Goal: Task Accomplishment & Management: Complete application form

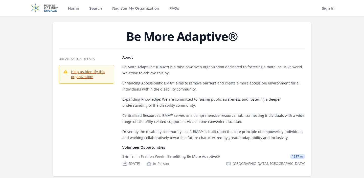
click at [80, 74] on link "Help us identify this organization!" at bounding box center [88, 74] width 34 height 10
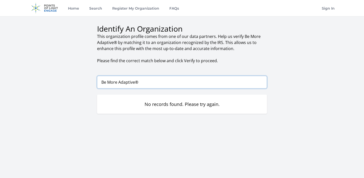
click at [149, 82] on input "Be More Adaptive®" at bounding box center [182, 82] width 170 height 13
click at [139, 11] on link "Register My Organization" at bounding box center [135, 8] width 49 height 16
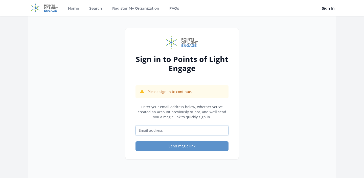
click at [181, 132] on input "Email address" at bounding box center [182, 131] width 93 height 10
click at [278, 58] on div "Sign in to Points of Light Engage Please sign in to continue. Enter your email …" at bounding box center [181, 105] width 307 height 178
click at [185, 130] on input "Email address" at bounding box center [182, 131] width 93 height 10
type input "[EMAIL_ADDRESS][DOMAIN_NAME]"
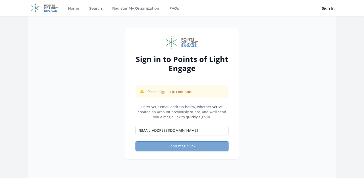
click at [175, 143] on button "Send magic link" at bounding box center [182, 146] width 93 height 10
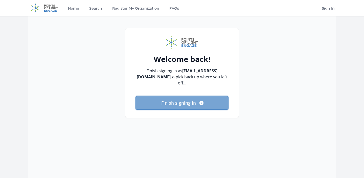
click at [183, 106] on button "Finish signing in" at bounding box center [182, 103] width 93 height 14
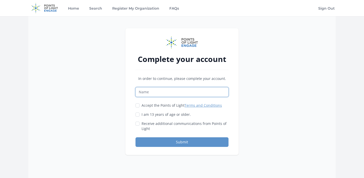
click at [172, 92] on input "Name" at bounding box center [182, 92] width 93 height 10
type input "Be More Adaptive"
click at [130, 106] on div "Complete your account In order to continue, please complete your account. Be Mo…" at bounding box center [181, 91] width 113 height 127
click at [136, 105] on input "Accept the Points of Light Terms and Conditions" at bounding box center [138, 105] width 4 height 4
checkbox input "true"
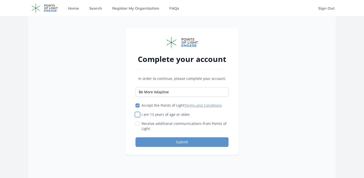
click at [137, 115] on input "I am 13 years of age or older." at bounding box center [138, 115] width 4 height 4
checkbox input "true"
click at [160, 143] on button "Submit" at bounding box center [182, 142] width 93 height 10
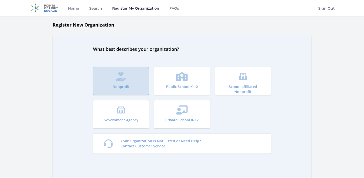
click at [126, 82] on button "Nonprofit" at bounding box center [121, 81] width 56 height 28
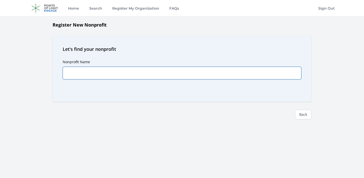
click at [120, 73] on input "Nonprofit Name" at bounding box center [182, 73] width 239 height 13
type input "Be More Adaptive"
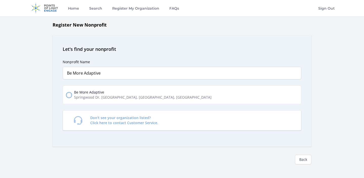
click at [70, 96] on input "Be More Adaptive Springwood Dr, Houston, TX, USA" at bounding box center [69, 95] width 4 height 4
radio input "true"
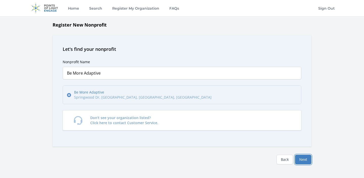
click at [302, 160] on button "Next" at bounding box center [303, 160] width 16 height 10
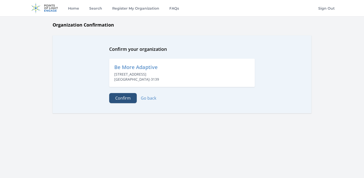
click at [128, 99] on button "Confirm" at bounding box center [123, 98] width 28 height 10
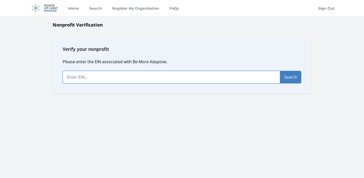
click at [106, 78] on input "text" at bounding box center [171, 77] width 217 height 13
drag, startPoint x: 141, startPoint y: 74, endPoint x: 91, endPoint y: 76, distance: 49.6
click at [91, 76] on input "83-" at bounding box center [171, 77] width 217 height 13
paste input "2933141"
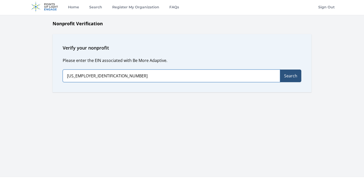
type input "83-2933141"
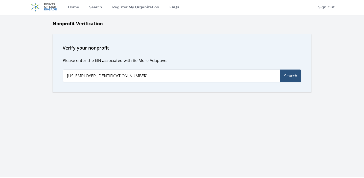
click at [289, 78] on button "Search" at bounding box center [290, 76] width 21 height 13
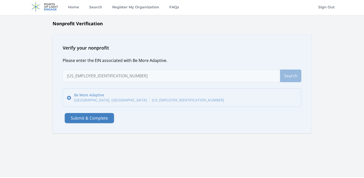
click at [127, 98] on label "Be More Adaptive HOUSTON, TX · 83-2933141" at bounding box center [182, 97] width 239 height 19
click at [71, 98] on input "Be More Adaptive HOUSTON, TX · 83-2933141" at bounding box center [69, 98] width 4 height 4
click at [102, 118] on button "Submit & Complete" at bounding box center [89, 118] width 49 height 10
